Goal: Navigation & Orientation: Understand site structure

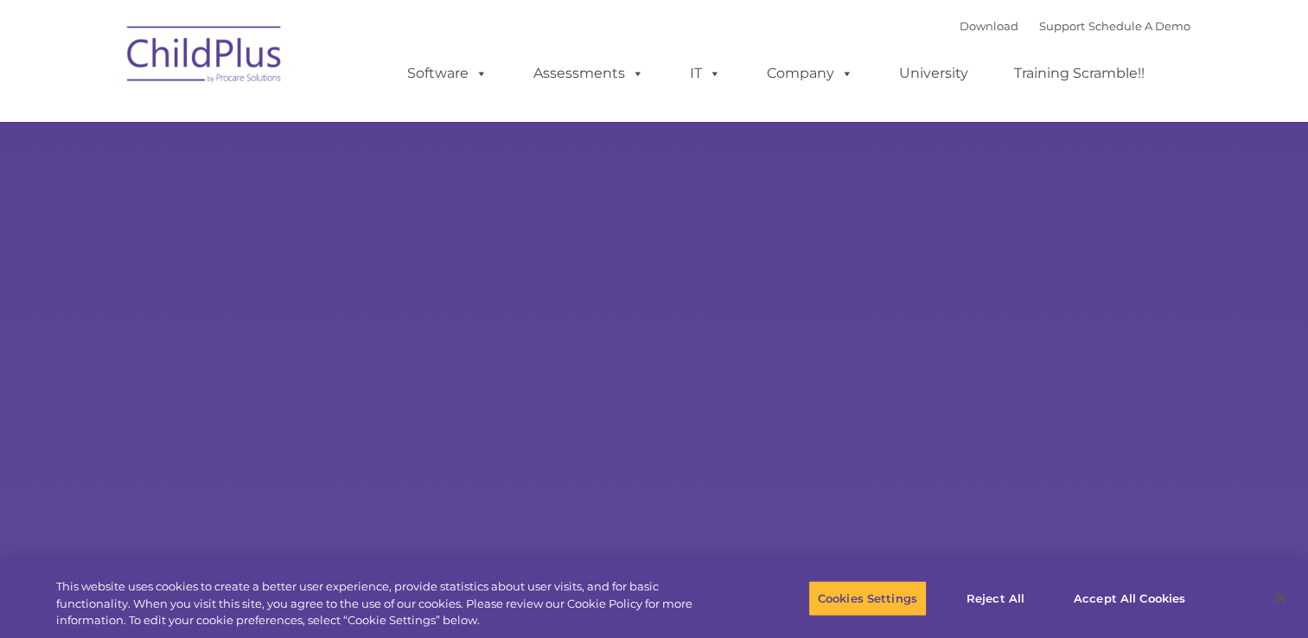
select select "MEDIUM"
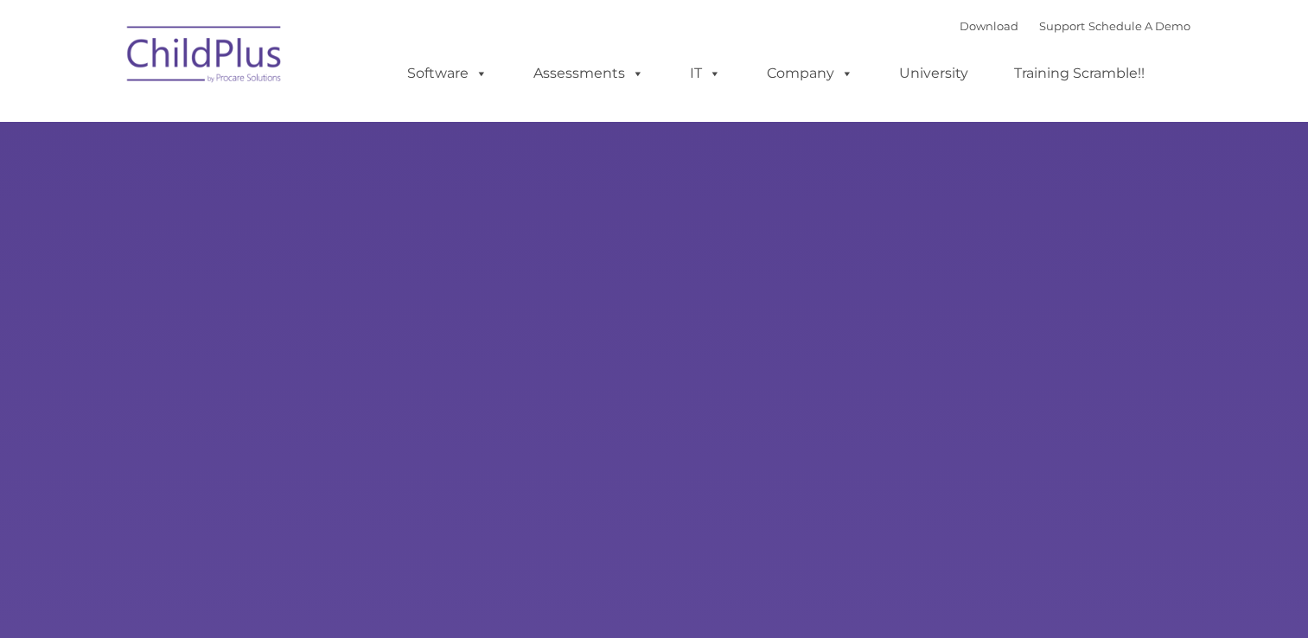
type input ""
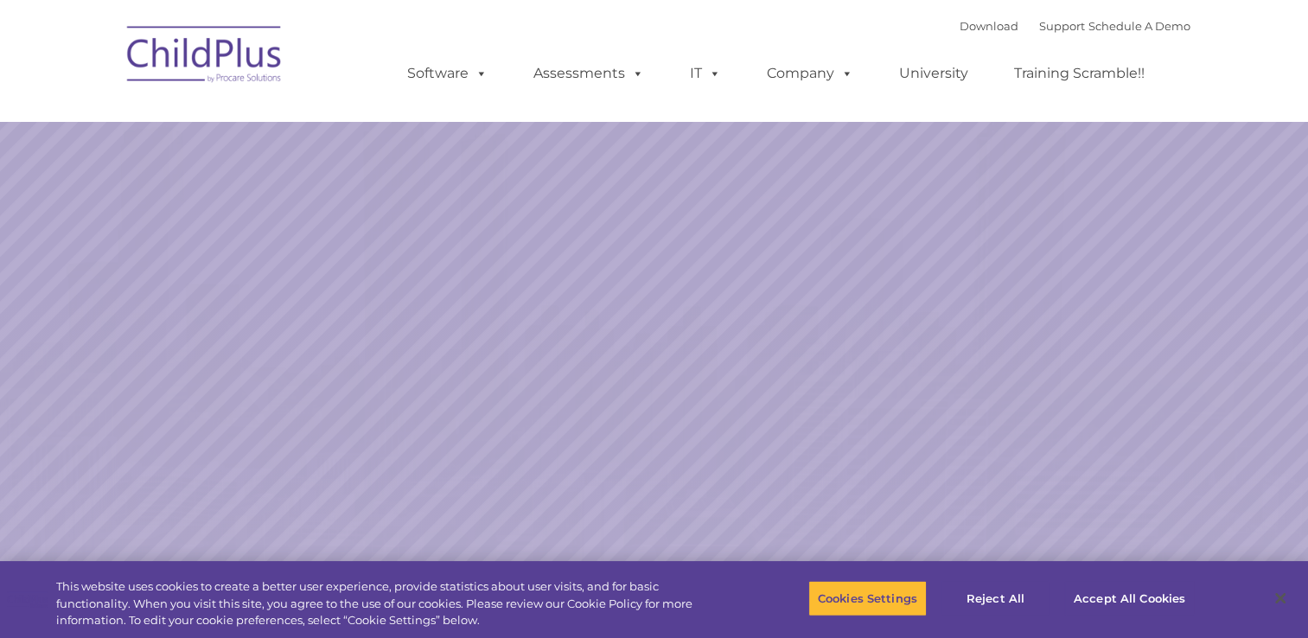
select select "MEDIUM"
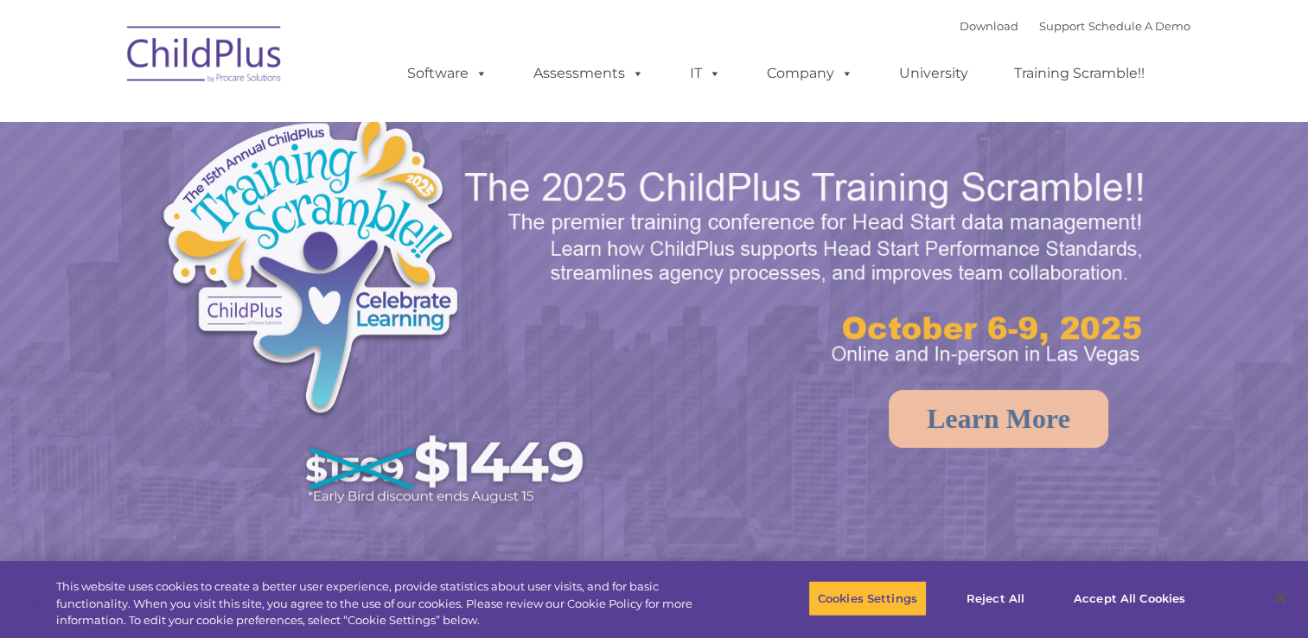
select select "MEDIUM"
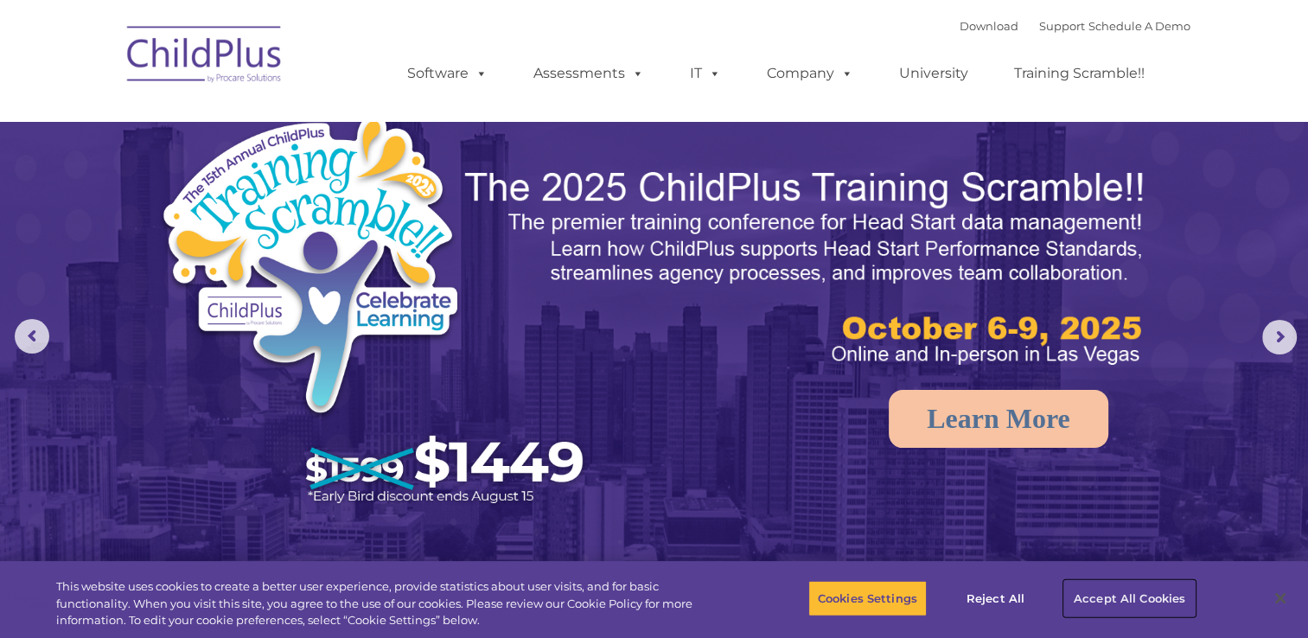
click at [1111, 597] on button "Accept All Cookies" at bounding box center [1129, 598] width 131 height 36
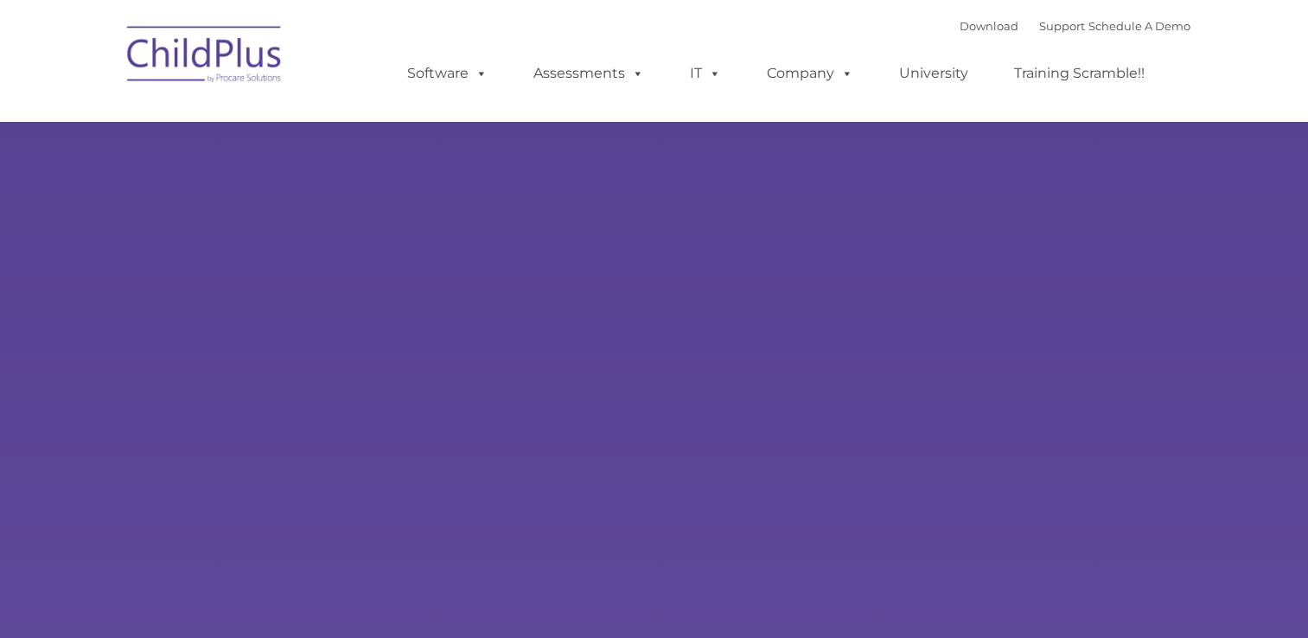
type input ""
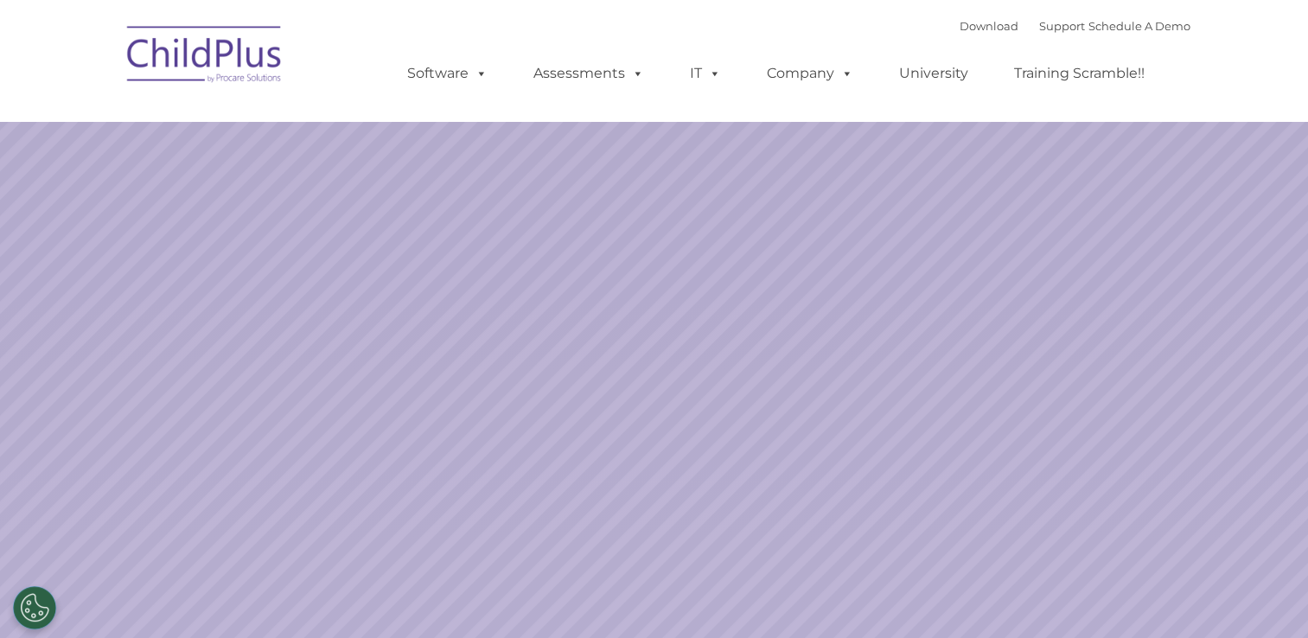
select select "MEDIUM"
